Goal: Book appointment/travel/reservation

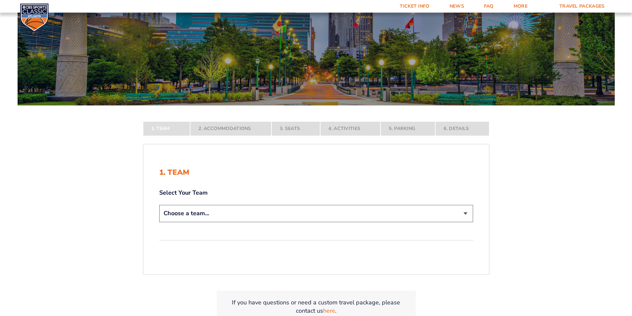
scroll to position [66, 0]
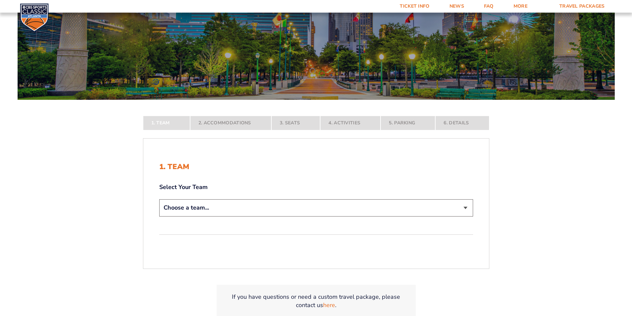
click at [464, 207] on select "Choose a team... [US_STATE] Wildcats [US_STATE] State Buckeyes [US_STATE] Tar H…" at bounding box center [316, 207] width 314 height 17
select select "12956"
click at [159, 216] on select "Choose a team... Kentucky Wildcats Ohio State Buckeyes North Carolina Tar Heels…" at bounding box center [316, 207] width 314 height 17
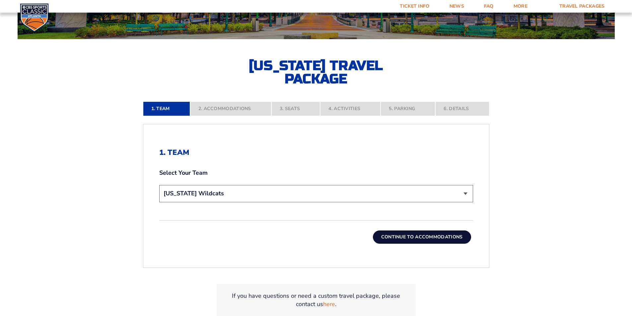
scroll to position [133, 0]
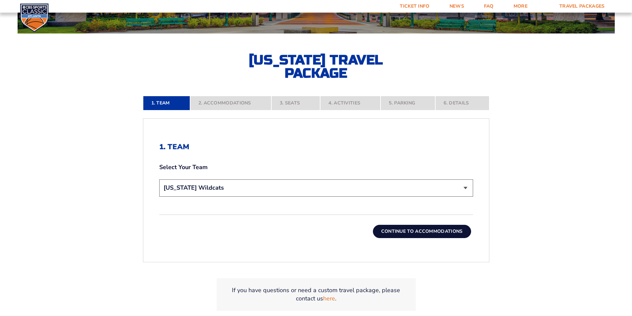
click at [408, 233] on button "Continue To Accommodations" at bounding box center [422, 231] width 98 height 13
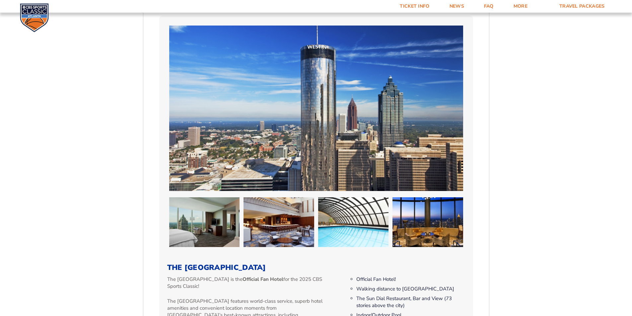
scroll to position [282, 0]
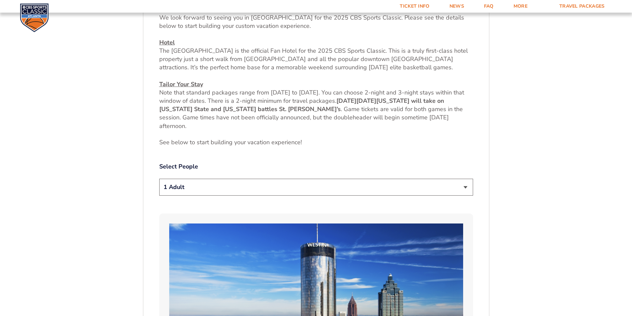
click at [465, 186] on select "1 Adult 2 Adults 3 Adults 4 Adults 2 Adults + 1 Child 2 Adults + 2 Children 2 A…" at bounding box center [316, 187] width 314 height 17
click at [212, 186] on select "1 Adult 2 Adults 3 Adults 4 Adults 2 Adults + 1 Child 2 Adults + 2 Children 2 A…" at bounding box center [316, 187] width 314 height 17
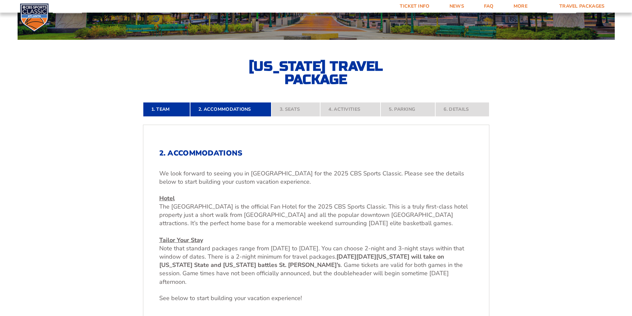
scroll to position [116, 0]
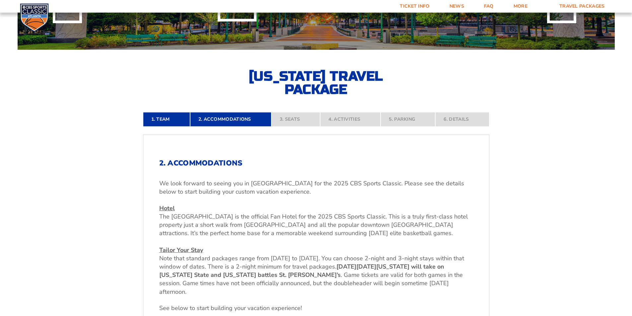
click at [301, 119] on nav "1. Team 2. Accommodations 3. Seats 4. Activities 5. Parking 6. Details" at bounding box center [316, 119] width 346 height 15
click at [302, 117] on nav "1. Team 2. Accommodations 3. Seats 4. Activities 5. Parking 6. Details" at bounding box center [316, 119] width 346 height 15
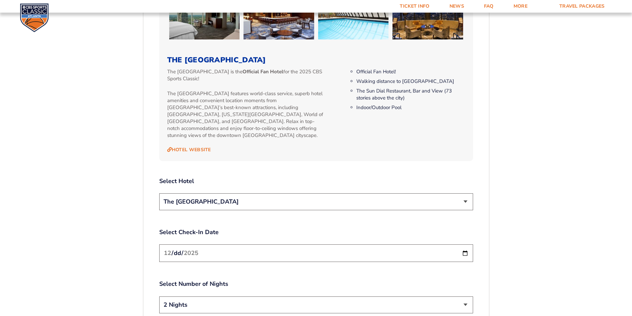
scroll to position [714, 0]
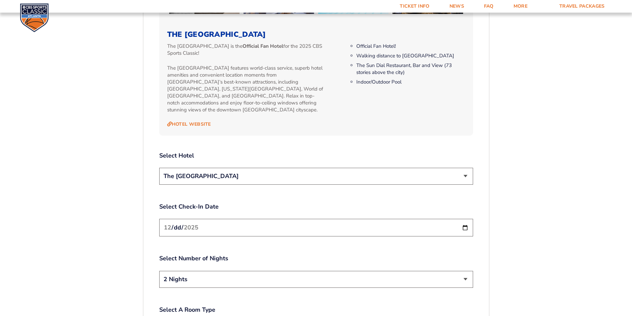
click at [467, 168] on select "The [GEOGRAPHIC_DATA]" at bounding box center [316, 176] width 314 height 17
click at [452, 140] on div "2. Accommodations We look forward to seeing you in Atlanta for the 2025 CBS Spo…" at bounding box center [316, 28] width 314 height 932
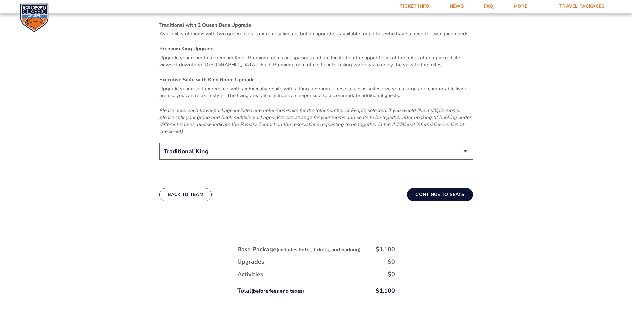
scroll to position [1045, 0]
click at [466, 143] on select "Traditional King Traditional with 2 Queen Beds Upgrade (+$45 per night) Premium…" at bounding box center [316, 151] width 314 height 17
select select "Traditional with 2 Queen Beds Upgrade"
click at [159, 143] on select "Traditional King Traditional with 2 Queen Beds Upgrade (+$45 per night) Premium…" at bounding box center [316, 151] width 314 height 17
click at [447, 188] on button "Continue To Seats" at bounding box center [440, 194] width 66 height 13
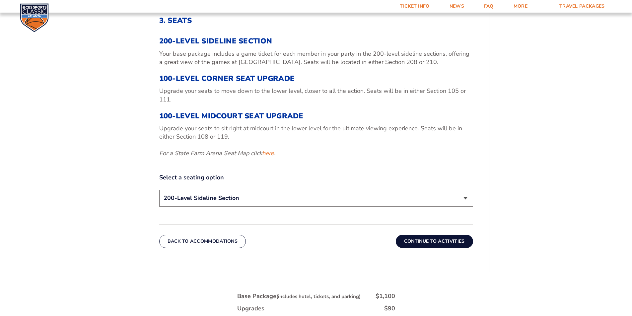
scroll to position [265, 0]
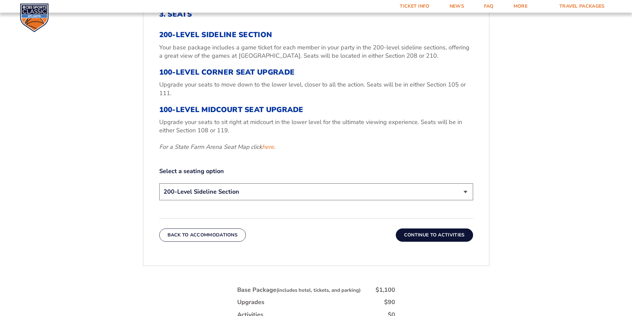
click at [465, 191] on select "200-Level Sideline Section 100-Level Corner Seat Upgrade (+$120 per person) 100…" at bounding box center [316, 191] width 314 height 17
click at [448, 154] on div "3. Seats 200-Level Sideline Section Your base package includes a game ticket fo…" at bounding box center [316, 106] width 314 height 192
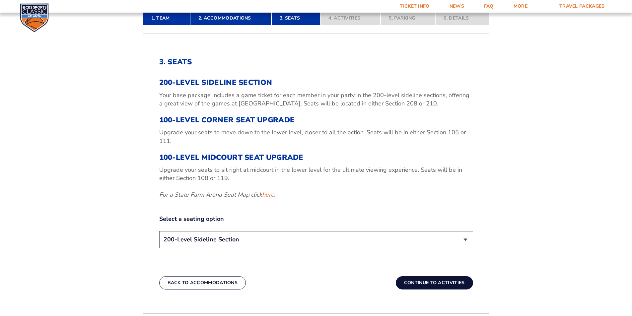
scroll to position [66, 0]
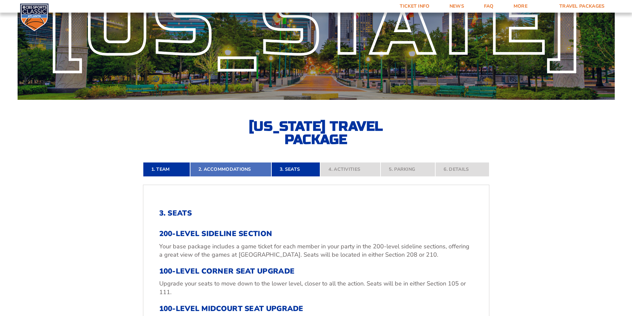
click at [240, 169] on link "2. Accommodations" at bounding box center [230, 169] width 81 height 15
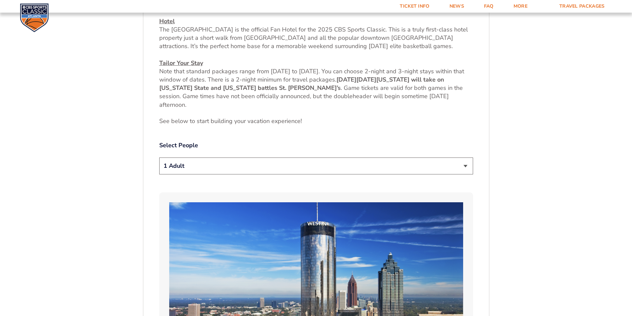
scroll to position [315, 0]
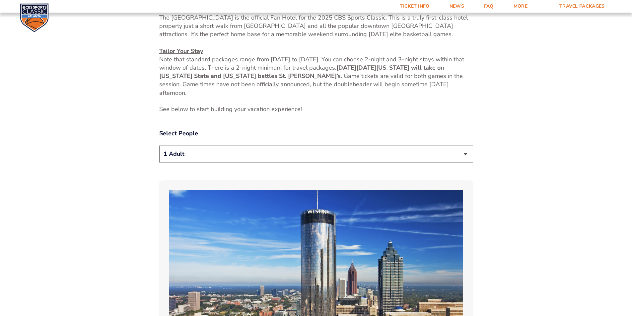
click at [465, 154] on select "1 Adult 2 Adults 3 Adults 4 Adults 2 Adults + 1 Child 2 Adults + 2 Children 2 A…" at bounding box center [316, 154] width 314 height 17
select select "2 Adults"
click at [159, 146] on select "1 Adult 2 Adults 3 Adults 4 Adults 2 Adults + 1 Child 2 Adults + 2 Children 2 A…" at bounding box center [316, 154] width 314 height 17
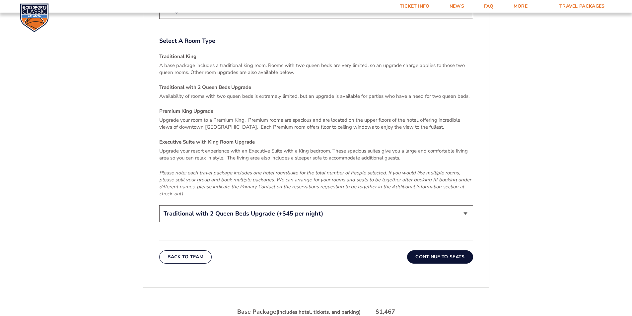
scroll to position [1012, 0]
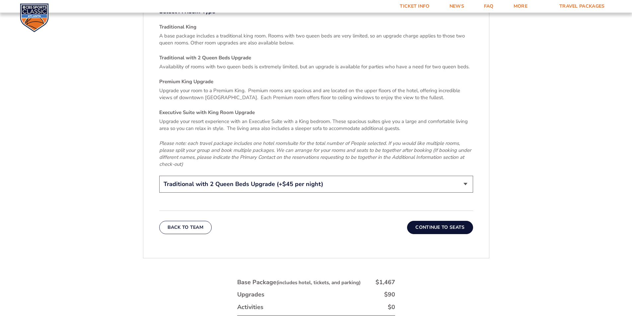
click at [444, 221] on button "Continue To Seats" at bounding box center [440, 227] width 66 height 13
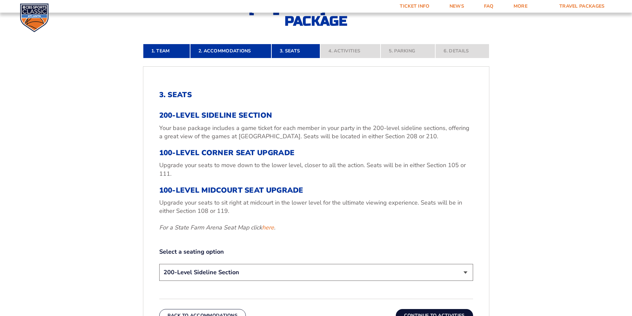
scroll to position [282, 0]
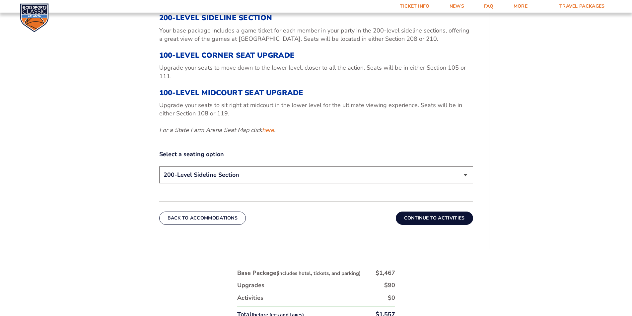
click at [464, 174] on select "200-Level Sideline Section 100-Level Corner Seat Upgrade (+$120 per person) 100…" at bounding box center [316, 175] width 314 height 17
click at [533, 134] on form "Kentucky Kentucky Travel Package Ohio State Ohio State Travel Package North Car…" at bounding box center [316, 62] width 632 height 689
click at [433, 216] on button "Continue To Activities" at bounding box center [434, 218] width 77 height 13
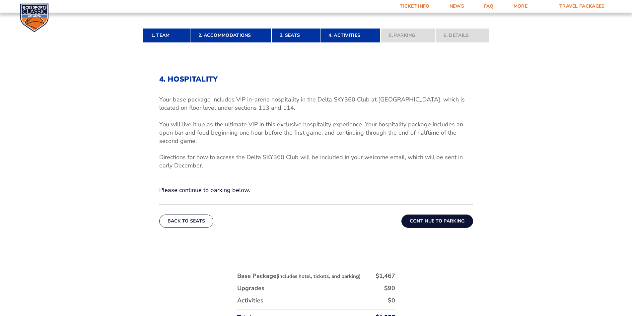
scroll to position [183, 0]
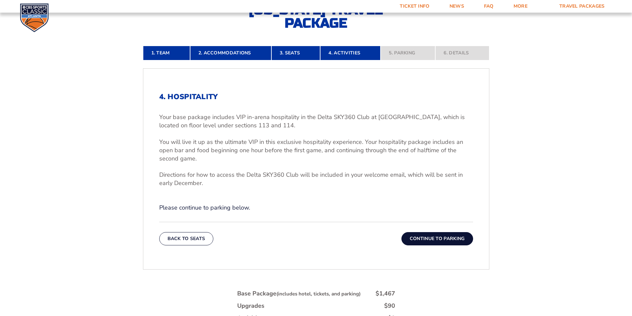
click at [431, 238] on button "Continue To Parking" at bounding box center [437, 238] width 72 height 13
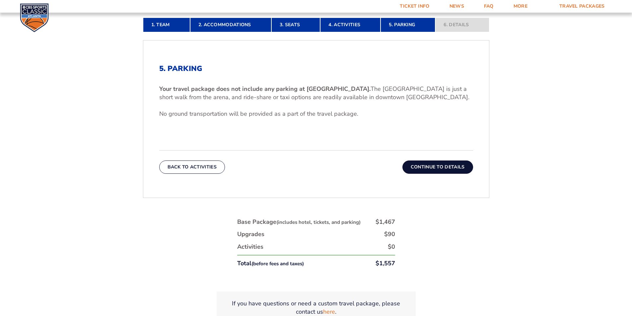
scroll to position [216, 0]
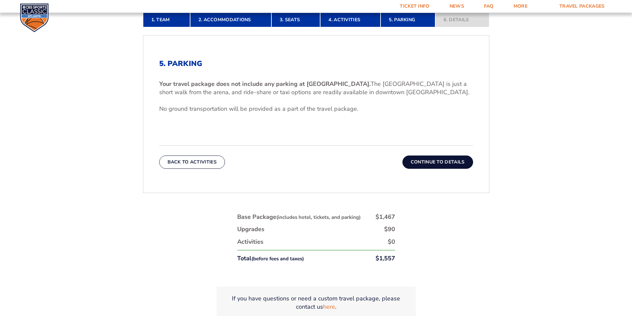
click at [433, 163] on button "Continue To Details" at bounding box center [437, 162] width 71 height 13
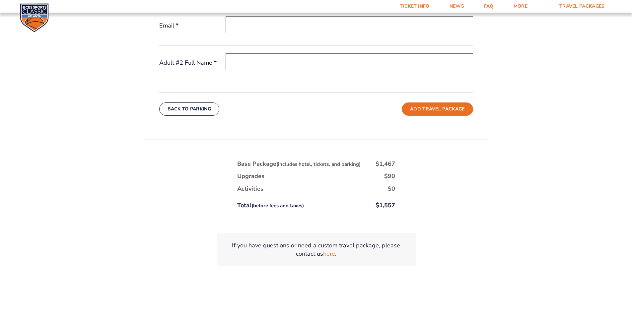
scroll to position [315, 0]
click at [332, 254] on link "here" at bounding box center [329, 253] width 12 height 8
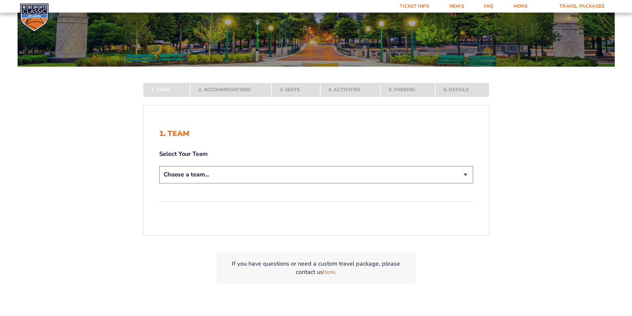
scroll to position [100, 0]
click at [466, 174] on select "Choose a team... [US_STATE] Wildcats [US_STATE] State Buckeyes [US_STATE] Tar H…" at bounding box center [316, 174] width 314 height 17
select select "12956"
click at [159, 183] on select "Choose a team... [US_STATE] Wildcats [US_STATE] State Buckeyes [US_STATE] Tar H…" at bounding box center [316, 174] width 314 height 17
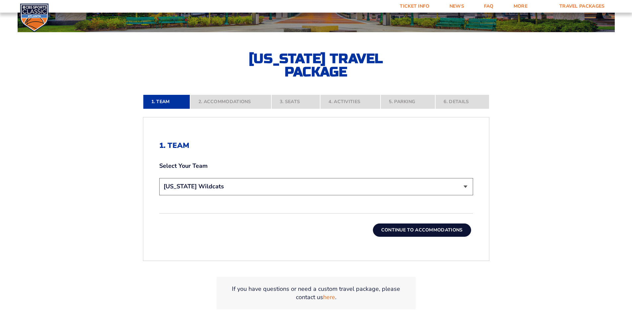
scroll to position [133, 0]
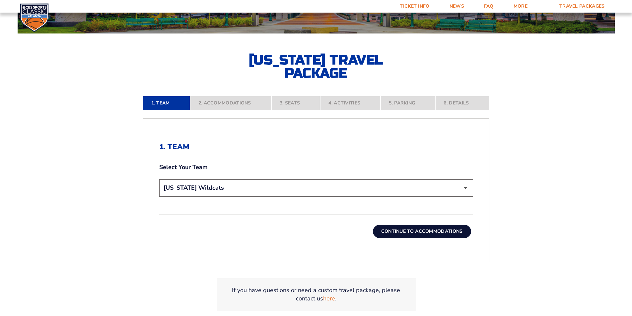
click at [412, 230] on button "Continue To Accommodations" at bounding box center [422, 231] width 98 height 13
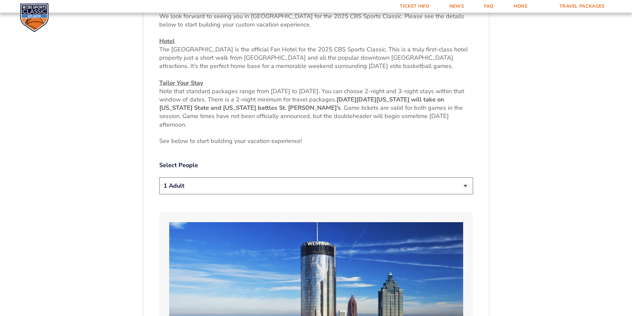
scroll to position [315, 0]
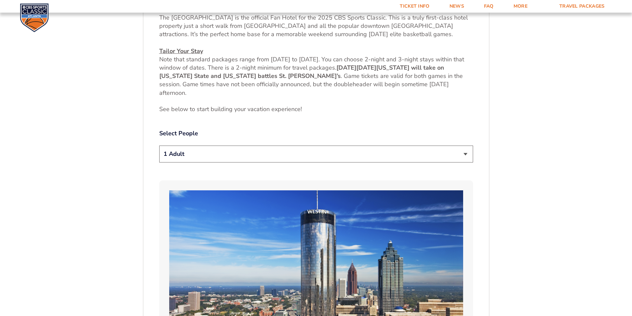
click at [466, 153] on select "1 Adult 2 Adults 3 Adults 4 Adults 2 Adults + 1 Child 2 Adults + 2 Children 2 A…" at bounding box center [316, 154] width 314 height 17
select select "2 Adults"
click at [159, 146] on select "1 Adult 2 Adults 3 Adults 4 Adults 2 Adults + 1 Child 2 Adults + 2 Children 2 A…" at bounding box center [316, 154] width 314 height 17
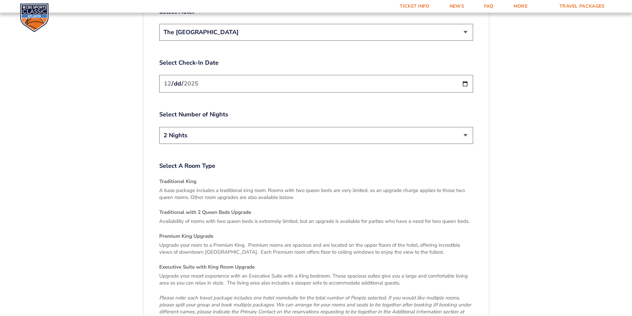
scroll to position [946, 0]
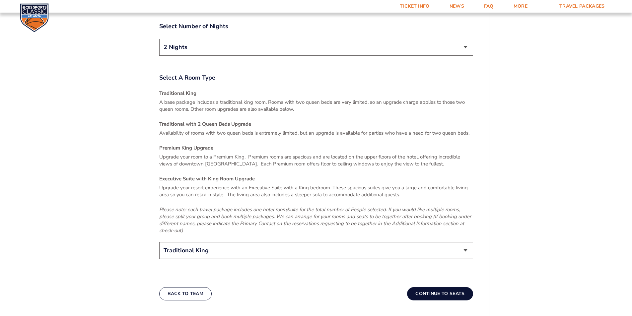
click at [465, 243] on select "Traditional King Traditional with 2 Queen Beds Upgrade (+$45 per night) Premium…" at bounding box center [316, 250] width 314 height 17
select select "Traditional with 2 Queen Beds Upgrade"
click at [159, 242] on select "Traditional King Traditional with 2 Queen Beds Upgrade (+$45 per night) Premium…" at bounding box center [316, 250] width 314 height 17
click at [439, 287] on button "Continue To Seats" at bounding box center [440, 293] width 66 height 13
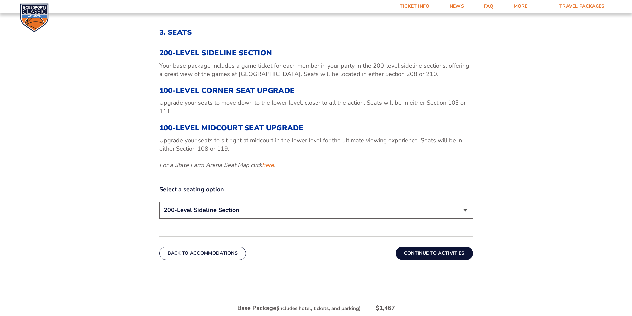
scroll to position [249, 0]
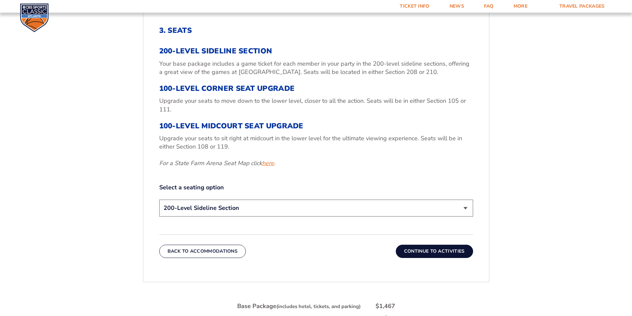
click at [271, 164] on link "here" at bounding box center [268, 163] width 12 height 8
click at [468, 207] on select "200-Level Sideline Section 100-Level Corner Seat Upgrade (+$120 per person) 100…" at bounding box center [316, 208] width 314 height 17
click at [421, 164] on p "For a State Farm Arena Seat Map click here ." at bounding box center [316, 163] width 314 height 8
click at [441, 249] on button "Continue To Activities" at bounding box center [434, 251] width 77 height 13
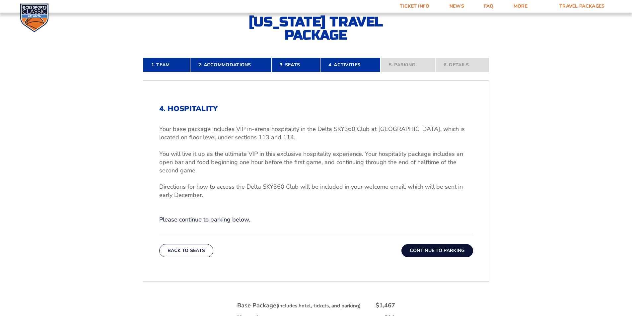
scroll to position [150, 0]
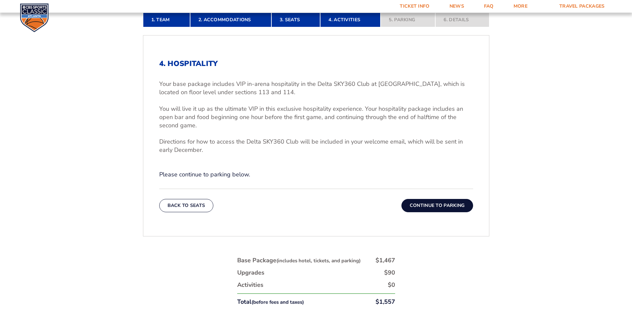
click at [438, 205] on button "Continue To Parking" at bounding box center [437, 205] width 72 height 13
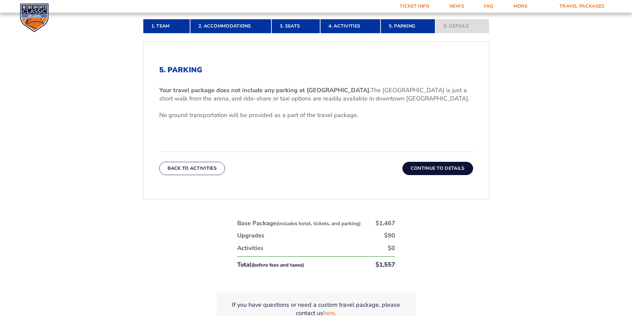
scroll to position [183, 0]
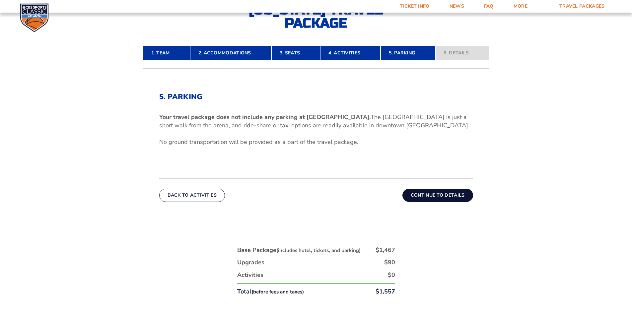
click at [437, 195] on button "Continue To Details" at bounding box center [437, 195] width 71 height 13
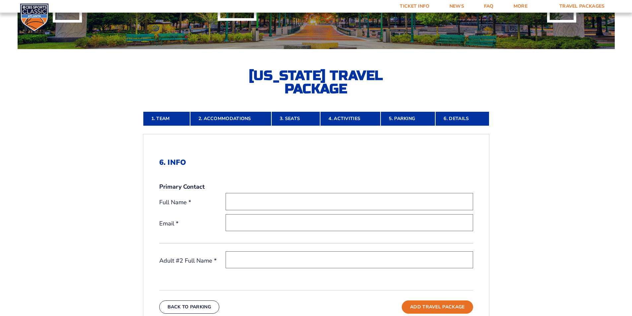
scroll to position [116, 0]
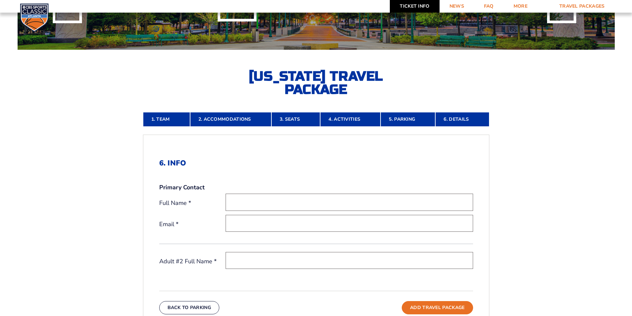
click at [424, 7] on link "Ticket Info" at bounding box center [414, 6] width 49 height 13
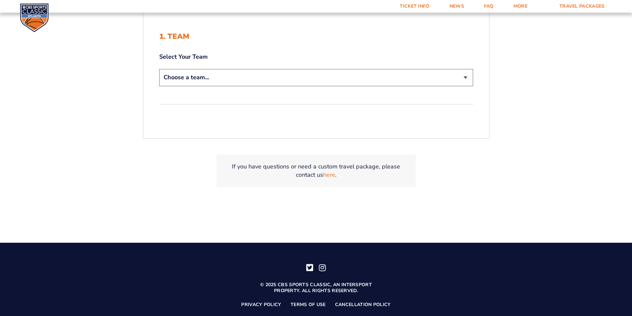
scroll to position [212, 0]
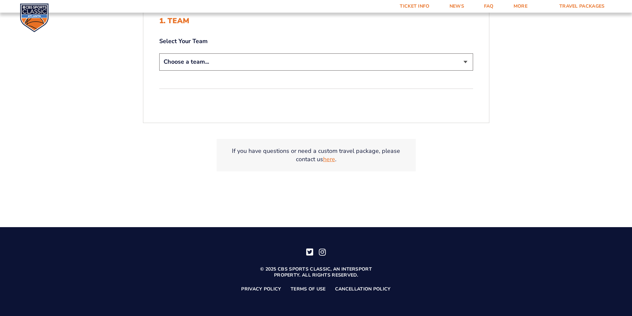
click at [330, 159] on link "here" at bounding box center [329, 159] width 12 height 8
